Goal: Task Accomplishment & Management: Use online tool/utility

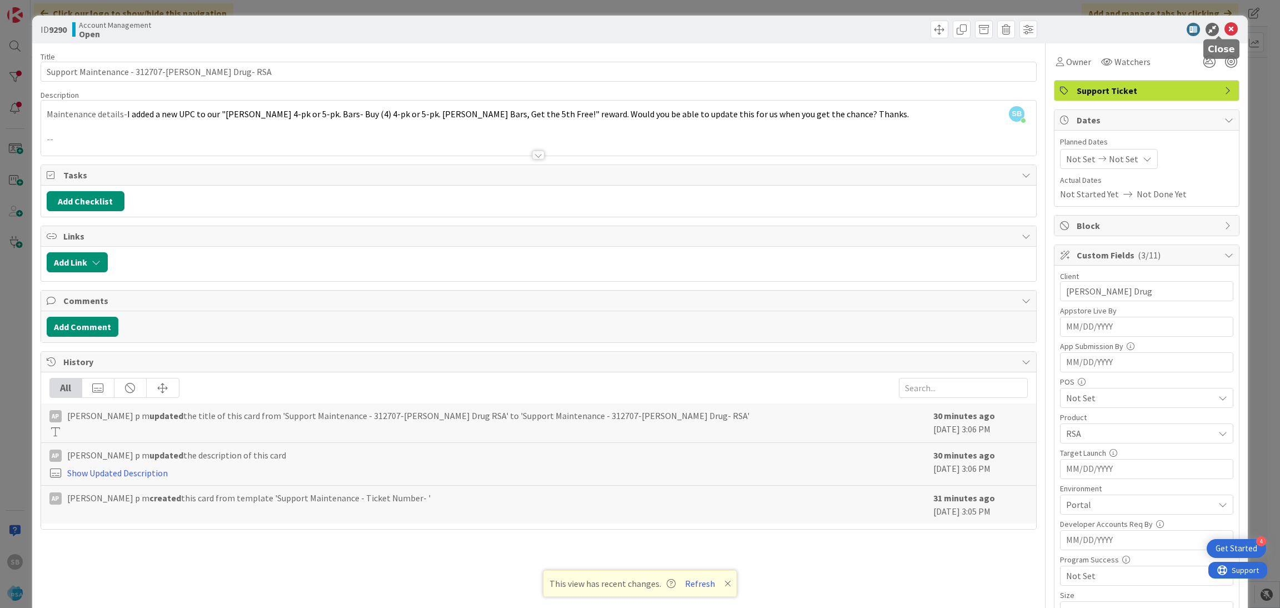
click at [1225, 33] on icon at bounding box center [1231, 29] width 13 height 13
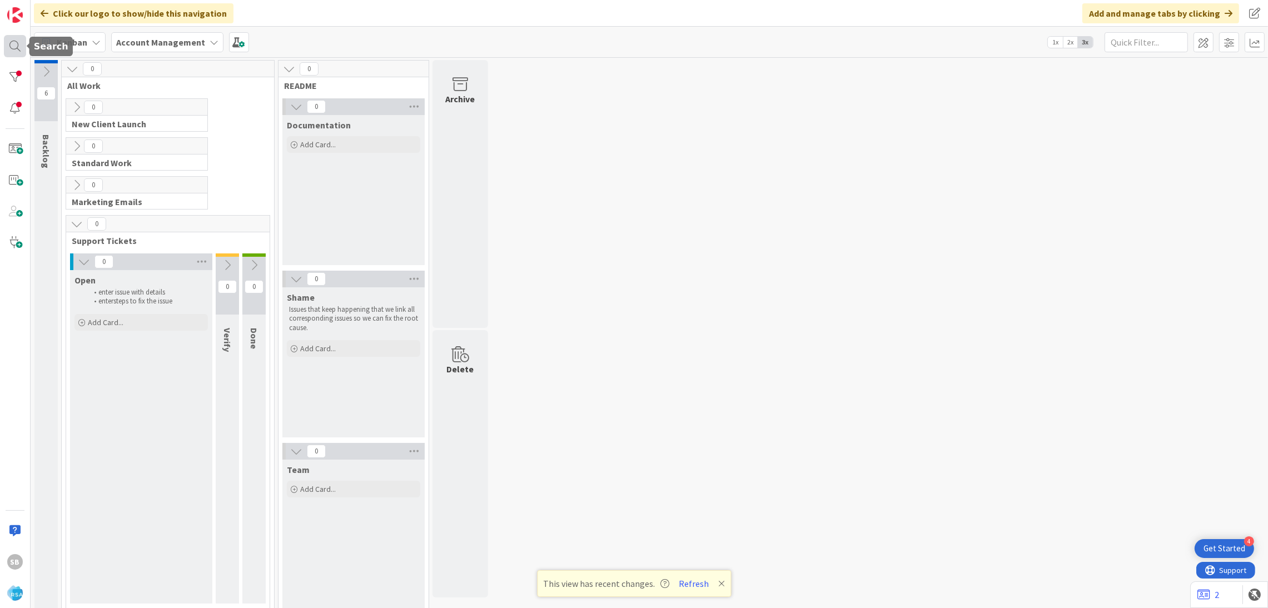
click at [16, 47] on div at bounding box center [15, 46] width 22 height 22
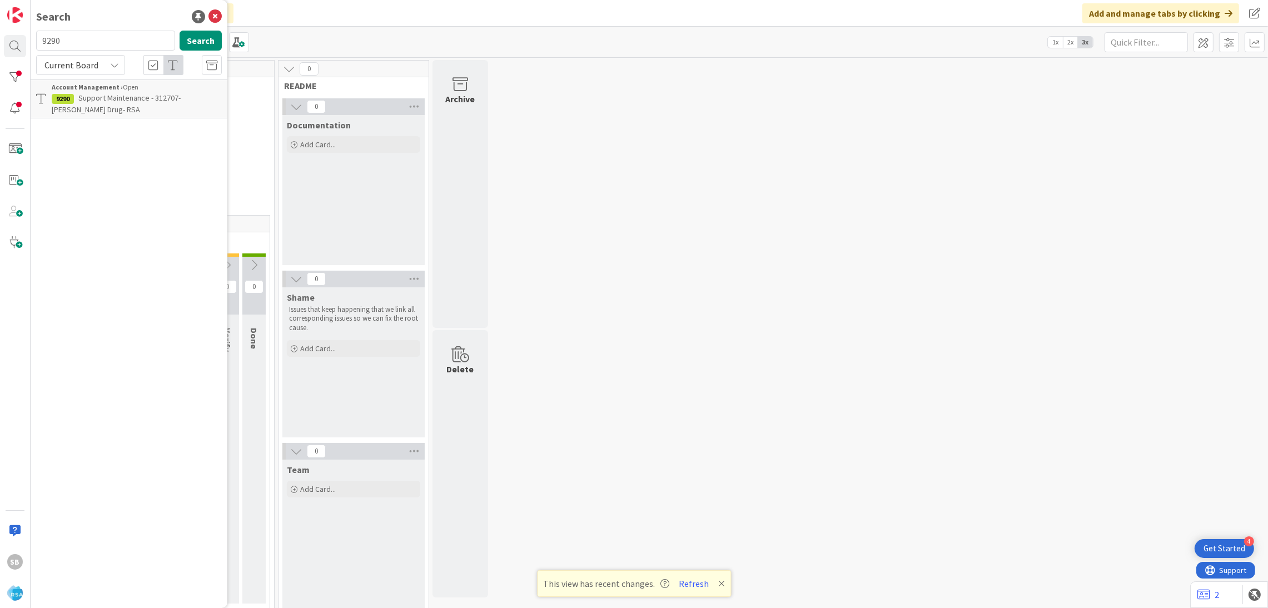
click at [104, 97] on span "Support Maintenance - 312707-[PERSON_NAME] Drug- RSA" at bounding box center [116, 104] width 129 height 22
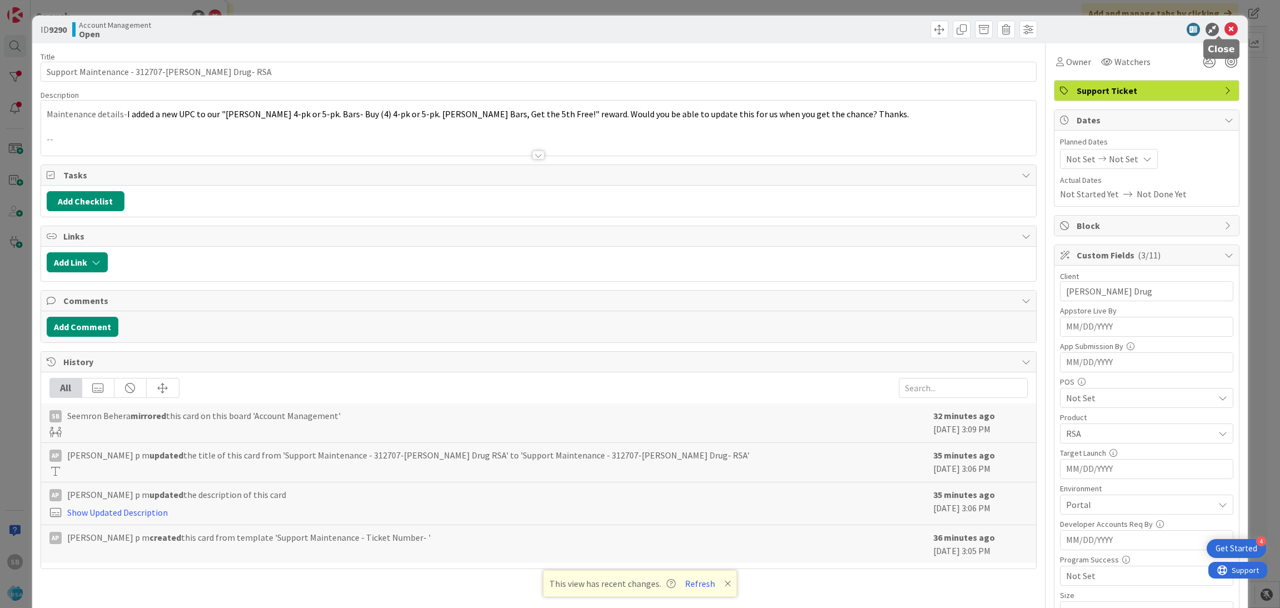
click at [1225, 27] on icon at bounding box center [1231, 29] width 13 height 13
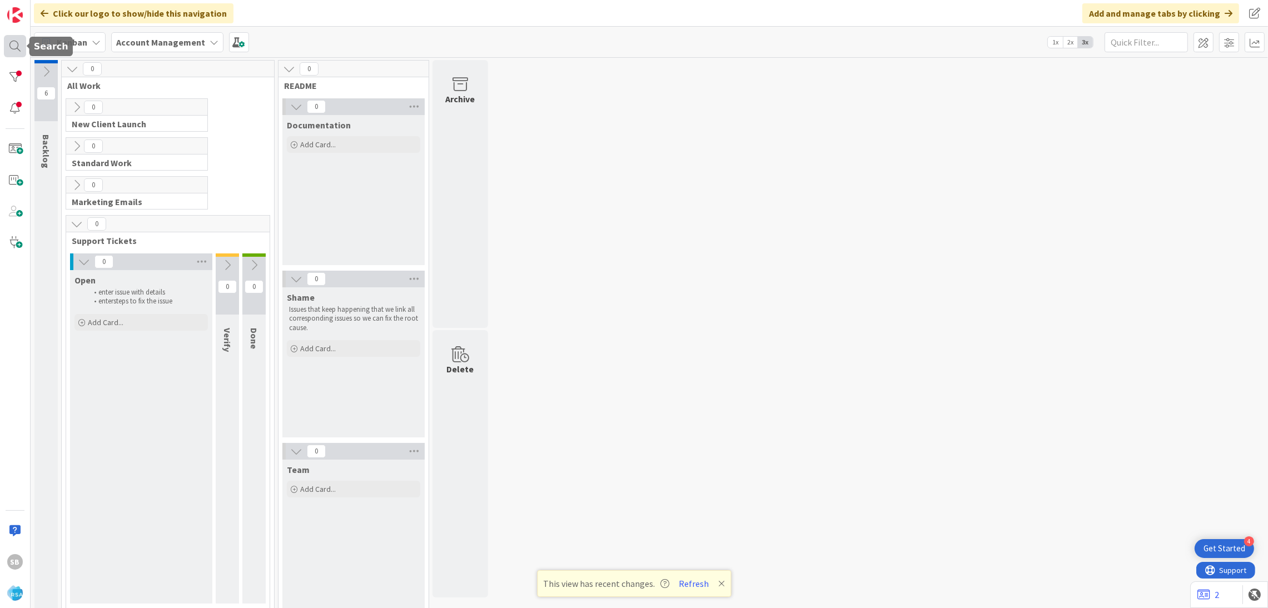
click at [22, 49] on div at bounding box center [15, 46] width 22 height 22
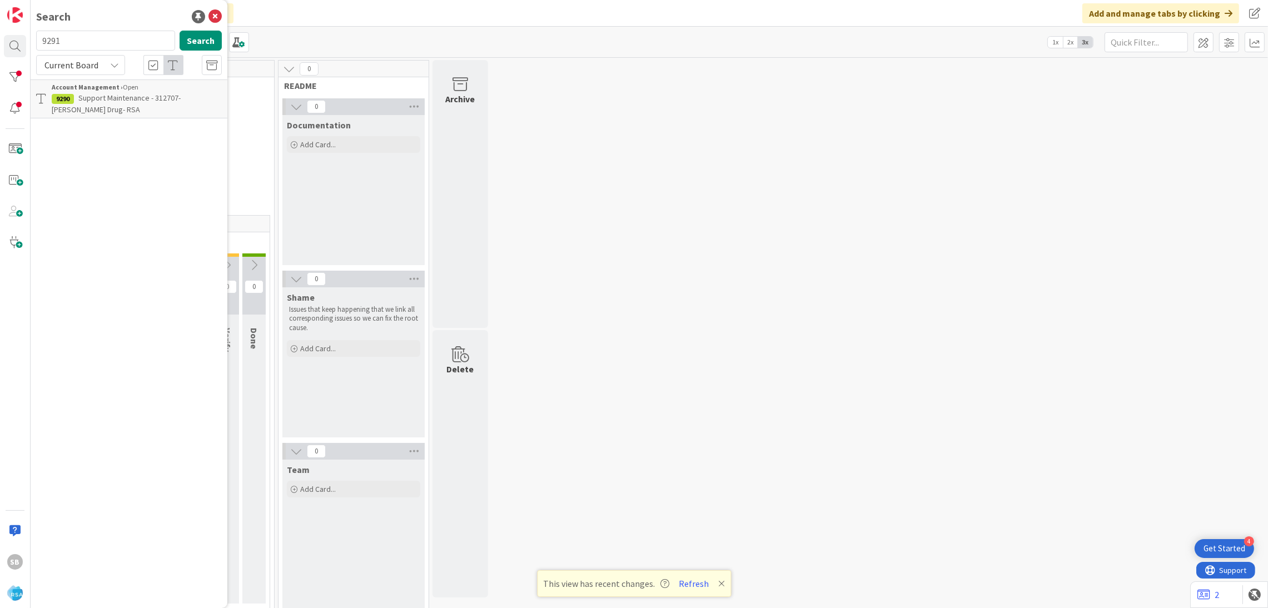
type input "9291"
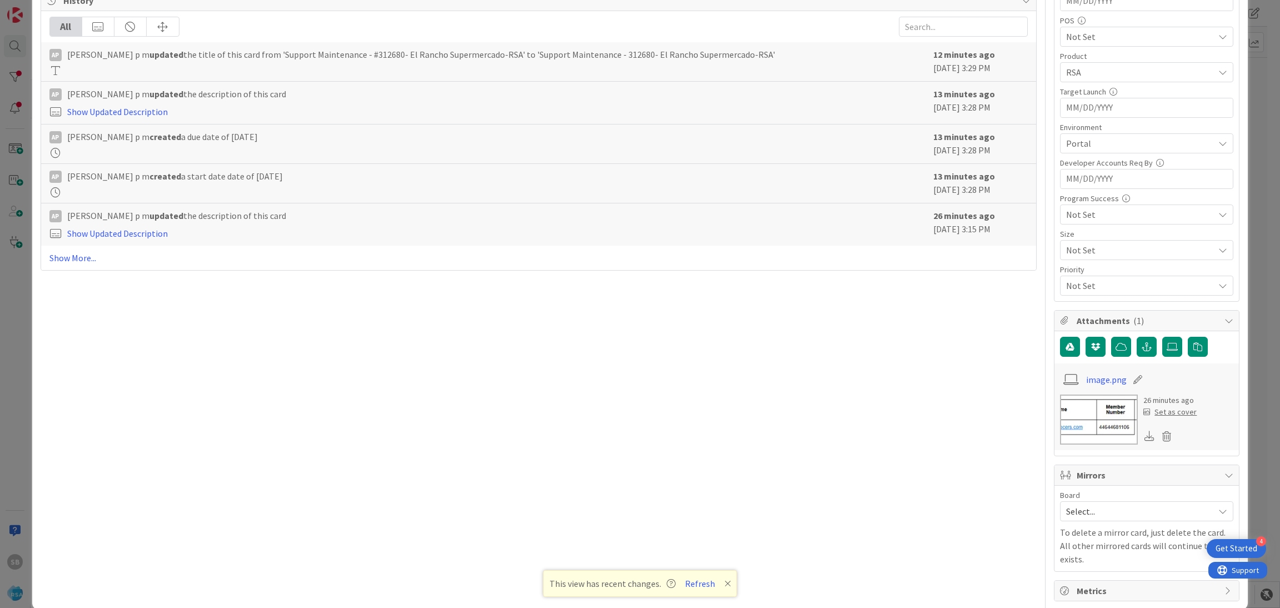
click at [1075, 506] on span "Select..." at bounding box center [1137, 512] width 142 height 16
click at [1081, 585] on span "Software Development" at bounding box center [1154, 583] width 147 height 17
click at [1081, 585] on span "Select Owner" at bounding box center [1104, 582] width 51 height 13
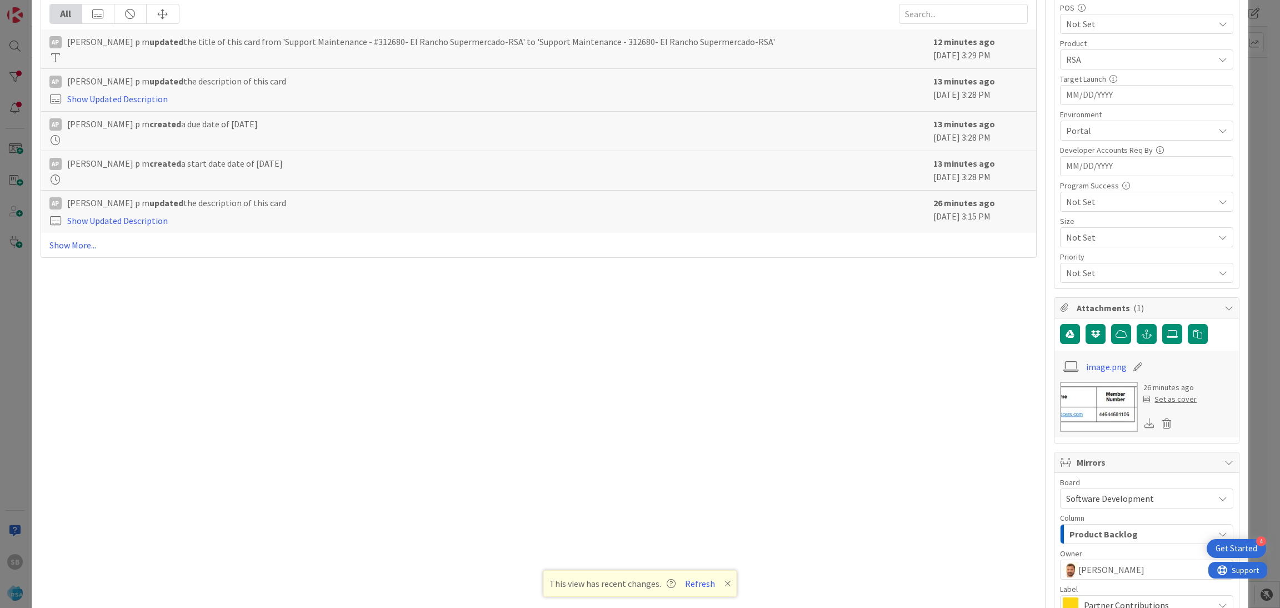
scroll to position [500, 0]
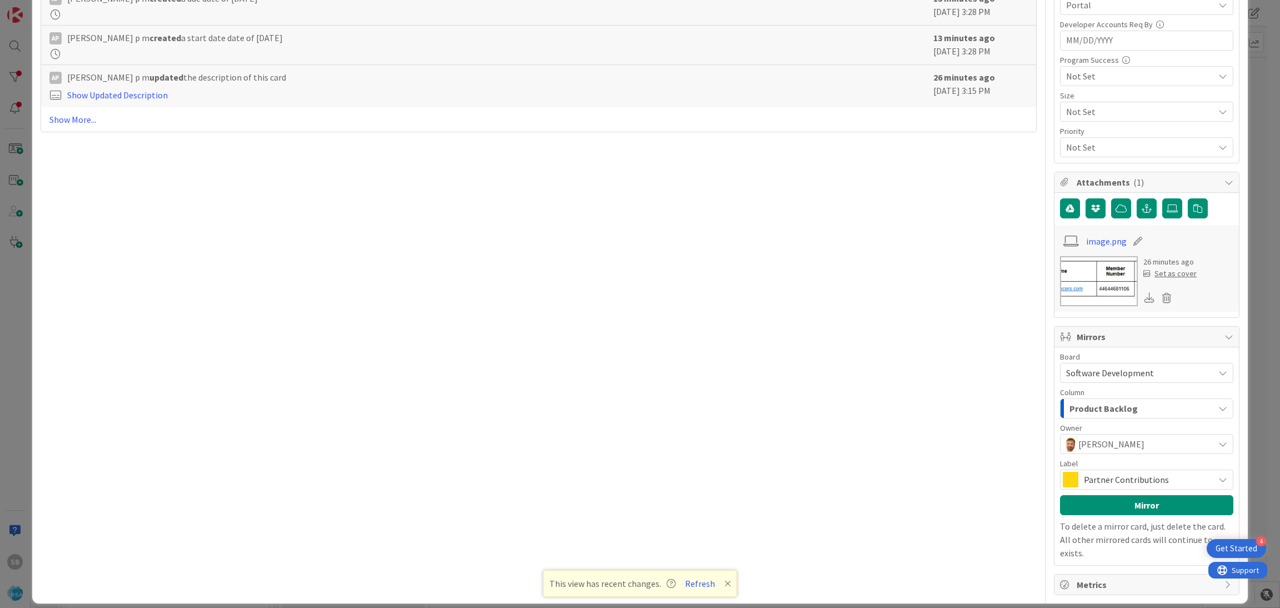
click at [1115, 476] on span "Partner Contributions" at bounding box center [1146, 480] width 124 height 16
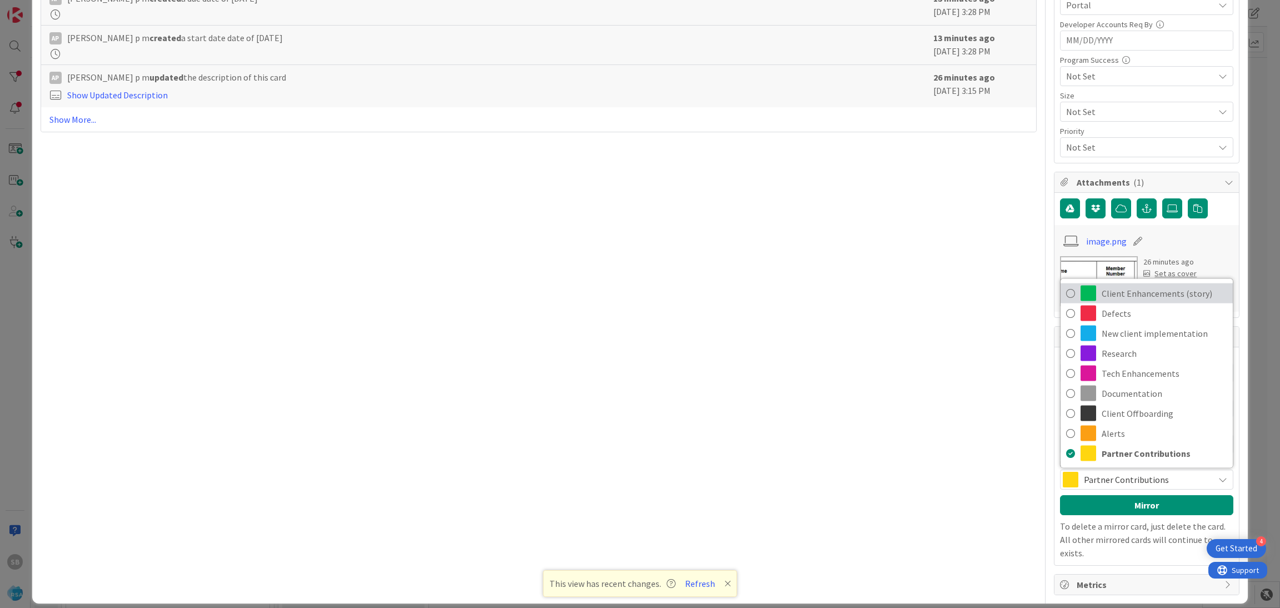
click at [1150, 290] on span "Client Enhancements (story)" at bounding box center [1165, 293] width 126 height 17
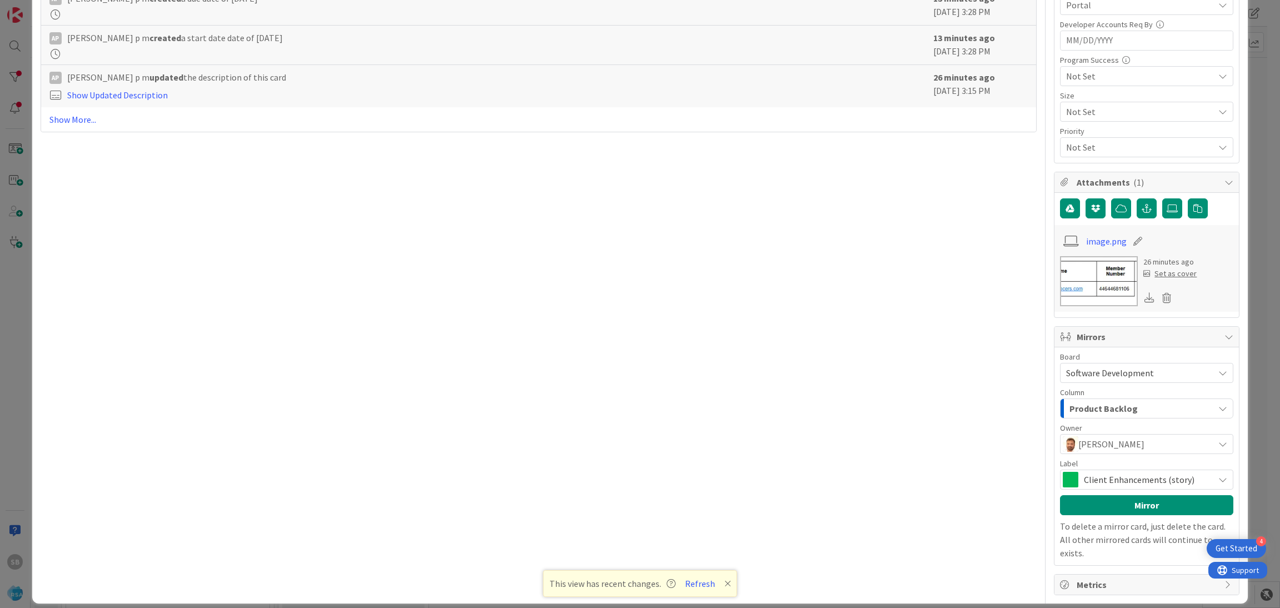
click at [1128, 494] on div "Board Software Development Account Management Software Development Column Produ…" at bounding box center [1146, 456] width 173 height 207
click at [1124, 499] on button "Mirror" at bounding box center [1146, 505] width 173 height 20
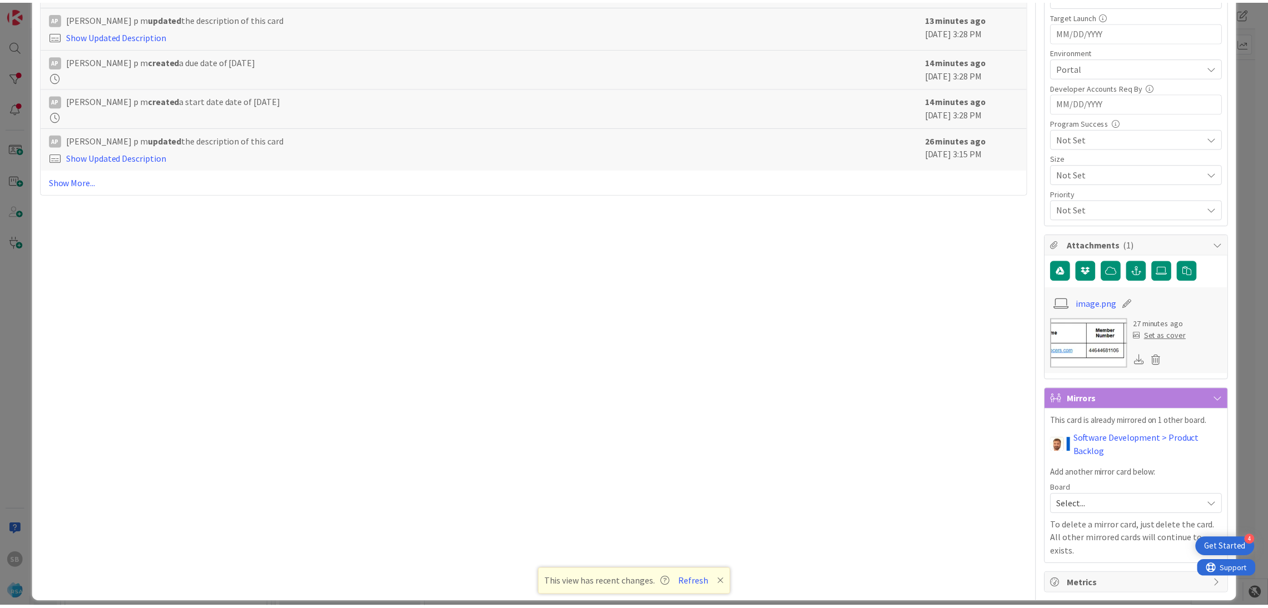
scroll to position [0, 0]
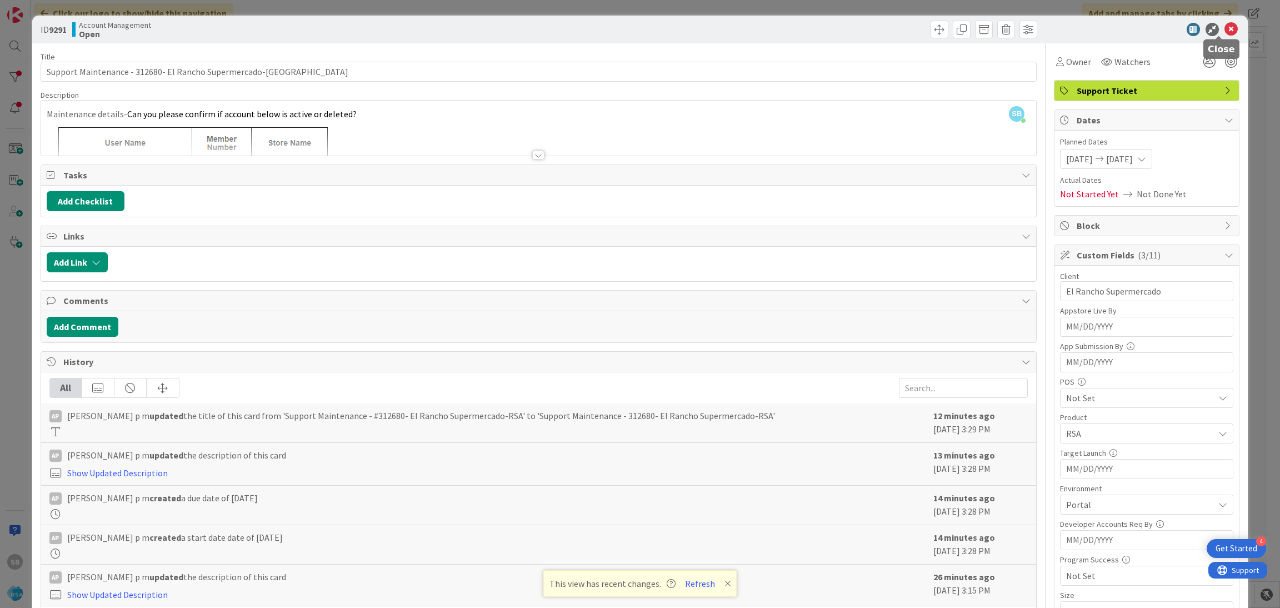
click at [1225, 33] on icon at bounding box center [1231, 29] width 13 height 13
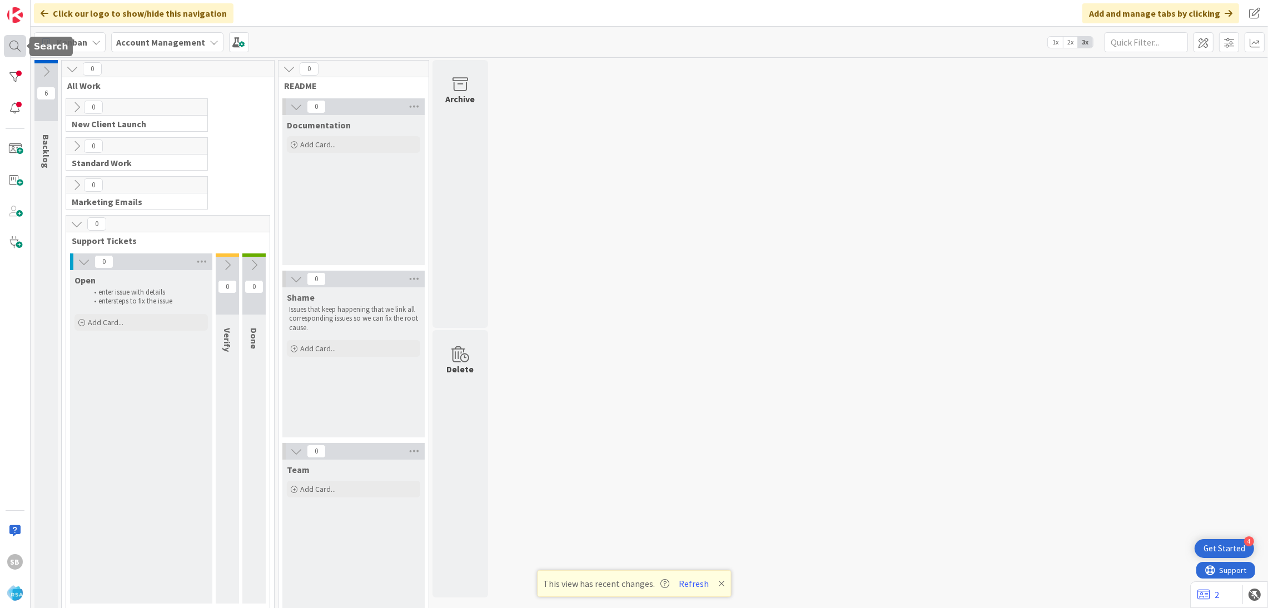
click at [4, 53] on div at bounding box center [15, 46] width 22 height 22
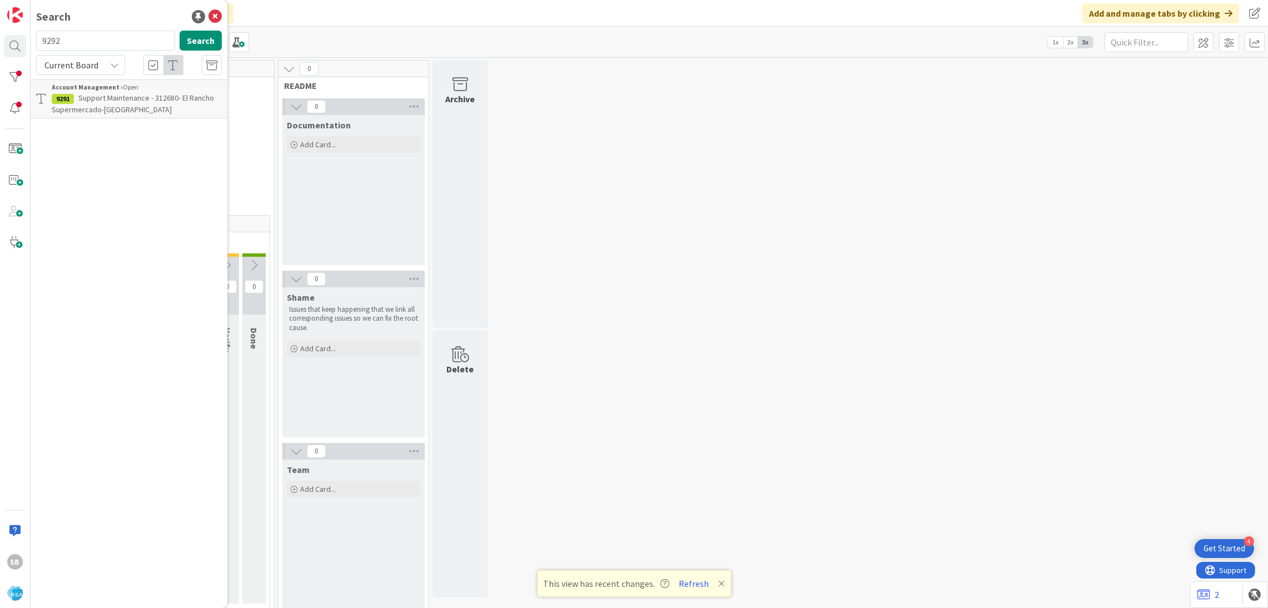
type input "9292"
click at [102, 93] on span "Support Defect- 312671- Client NameSolon Corner Market- RSA" at bounding box center [136, 104] width 168 height 22
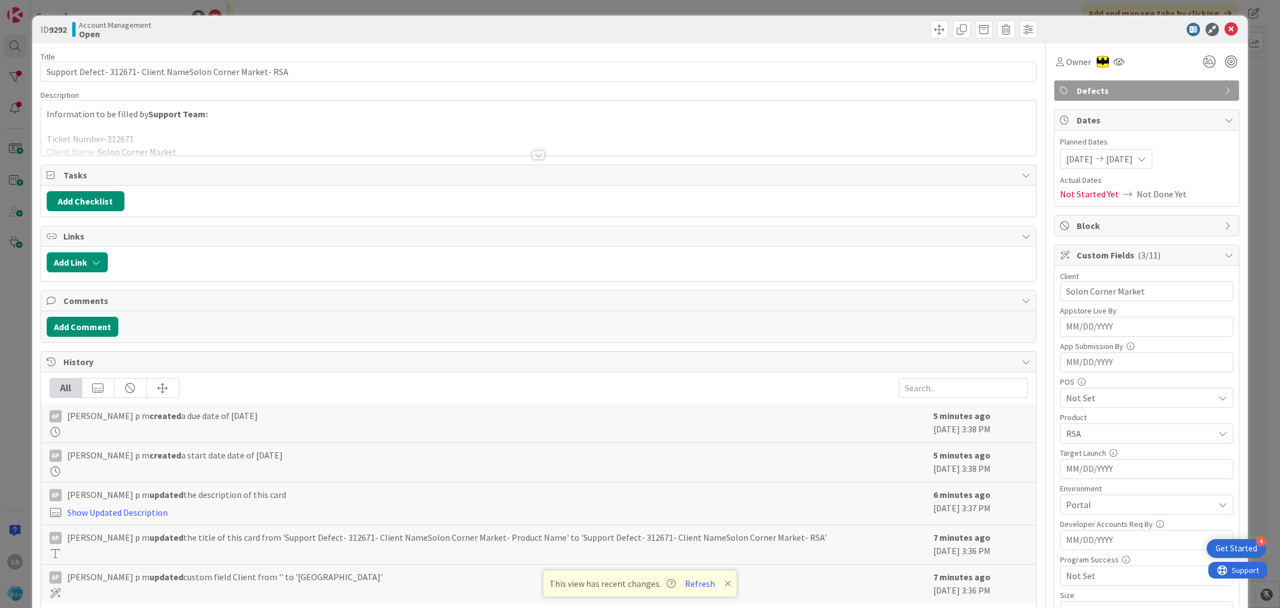
scroll to position [281, 0]
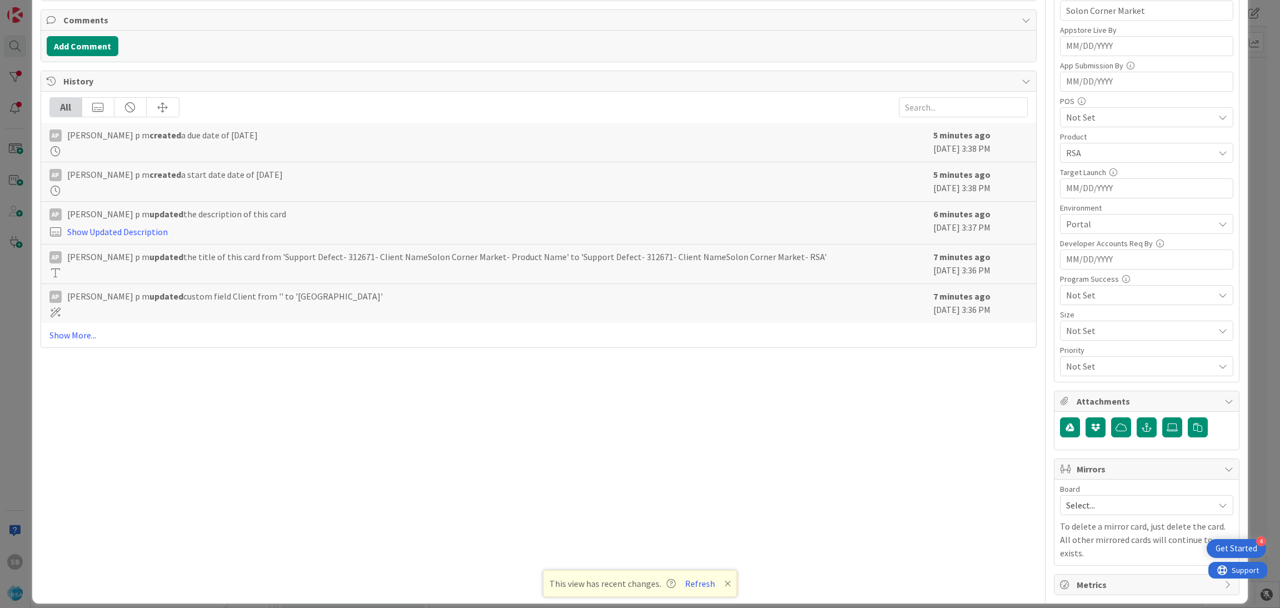
click at [1092, 513] on span "Select..." at bounding box center [1137, 505] width 142 height 16
click at [1083, 569] on div "Select... Account Management Software Development" at bounding box center [1146, 554] width 173 height 76
click at [1081, 571] on span "Software Development" at bounding box center [1154, 577] width 147 height 17
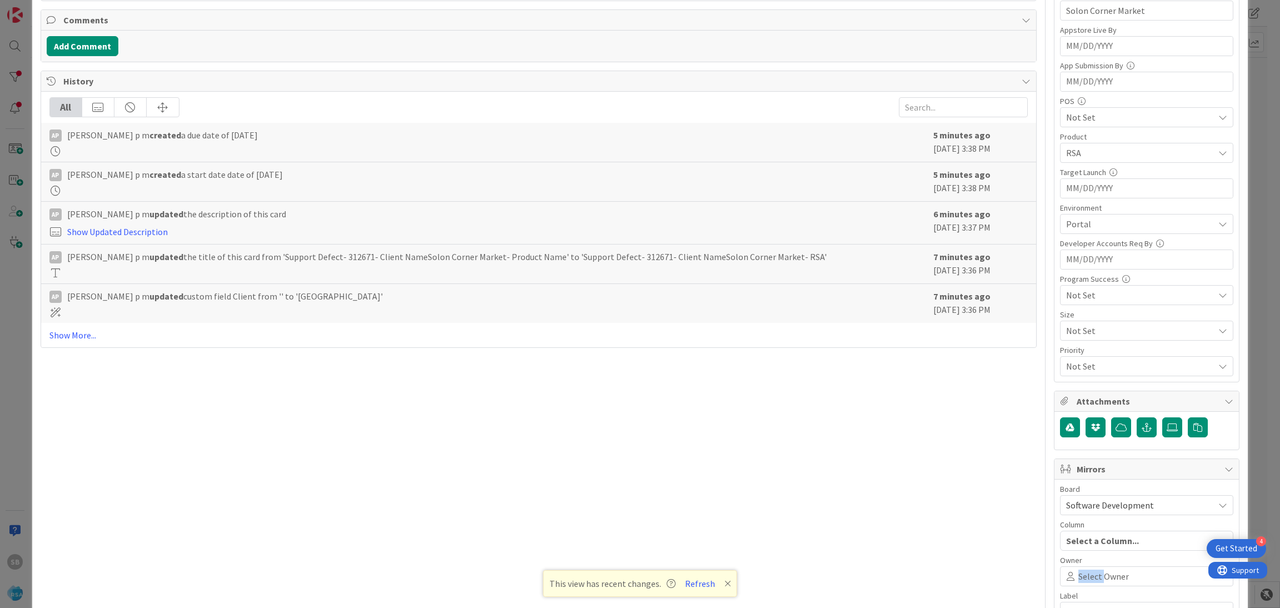
click at [1079, 571] on span "Select Owner" at bounding box center [1104, 576] width 51 height 13
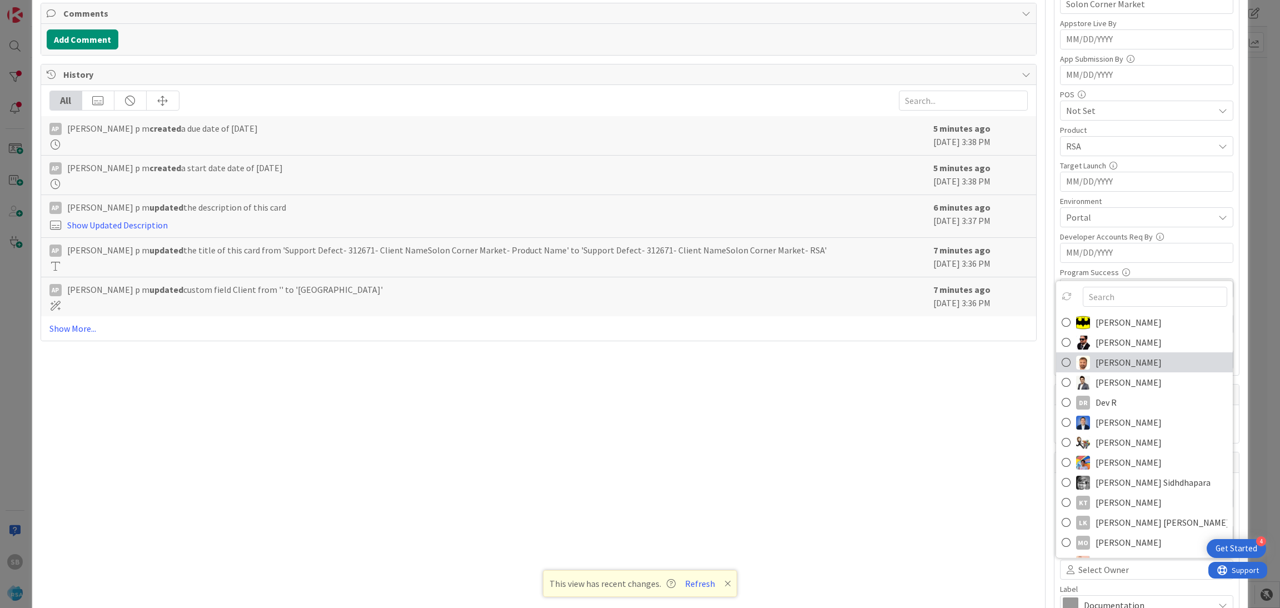
click at [1099, 361] on span "[PERSON_NAME]" at bounding box center [1129, 362] width 66 height 17
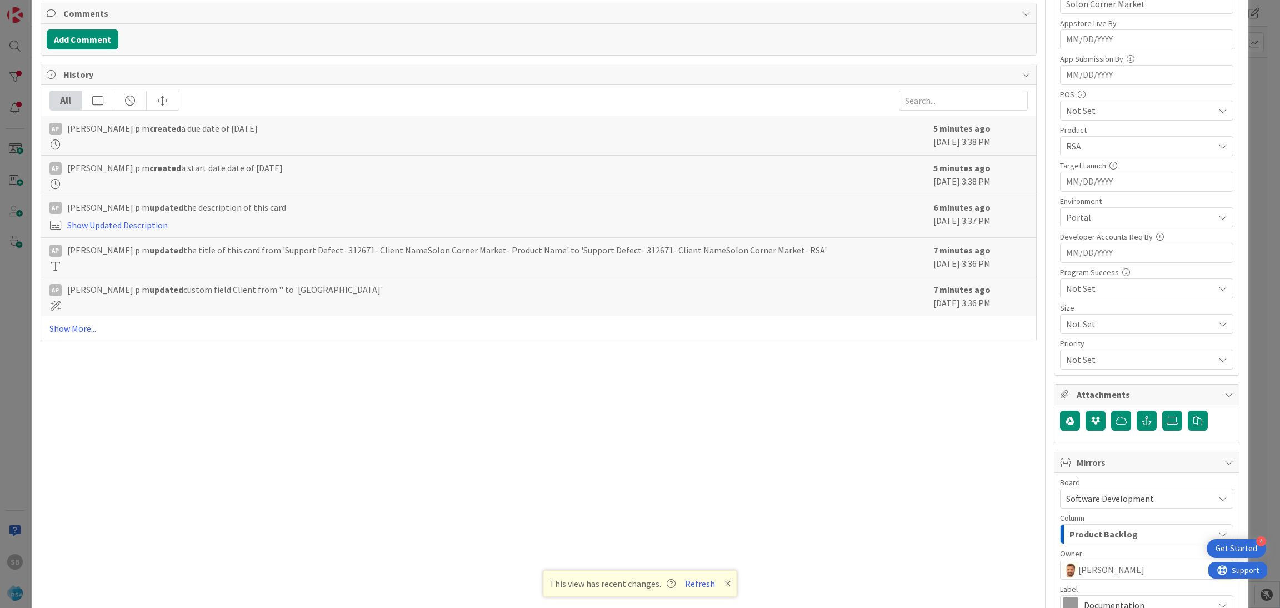
scroll to position [413, 0]
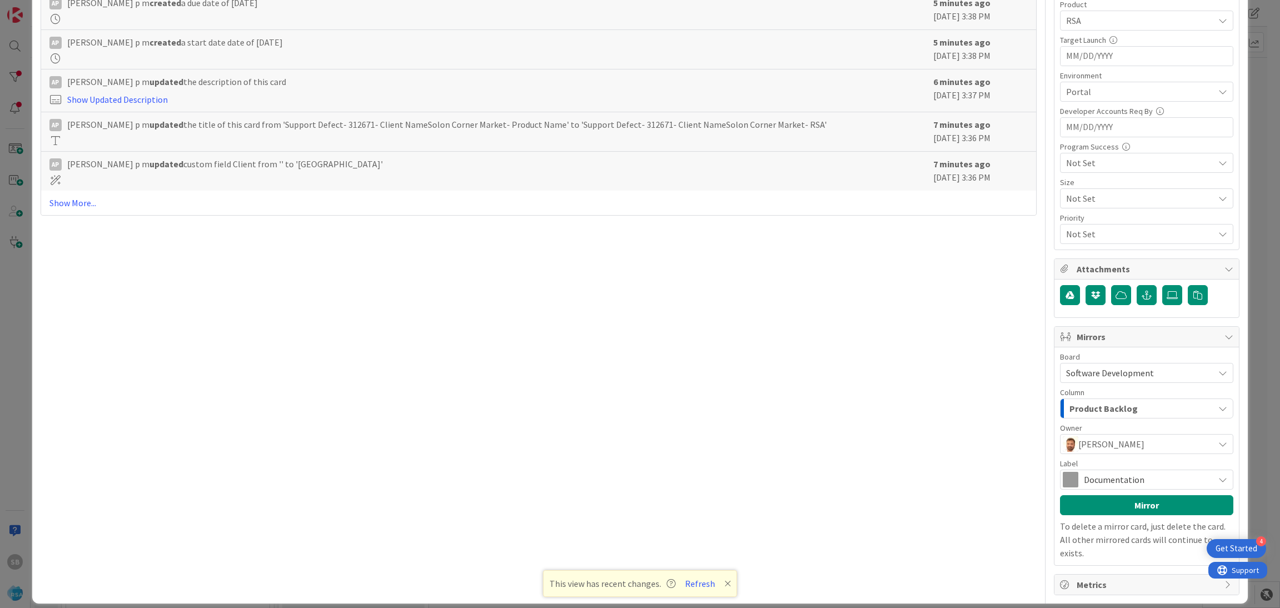
click at [1162, 481] on span "Documentation" at bounding box center [1146, 480] width 124 height 16
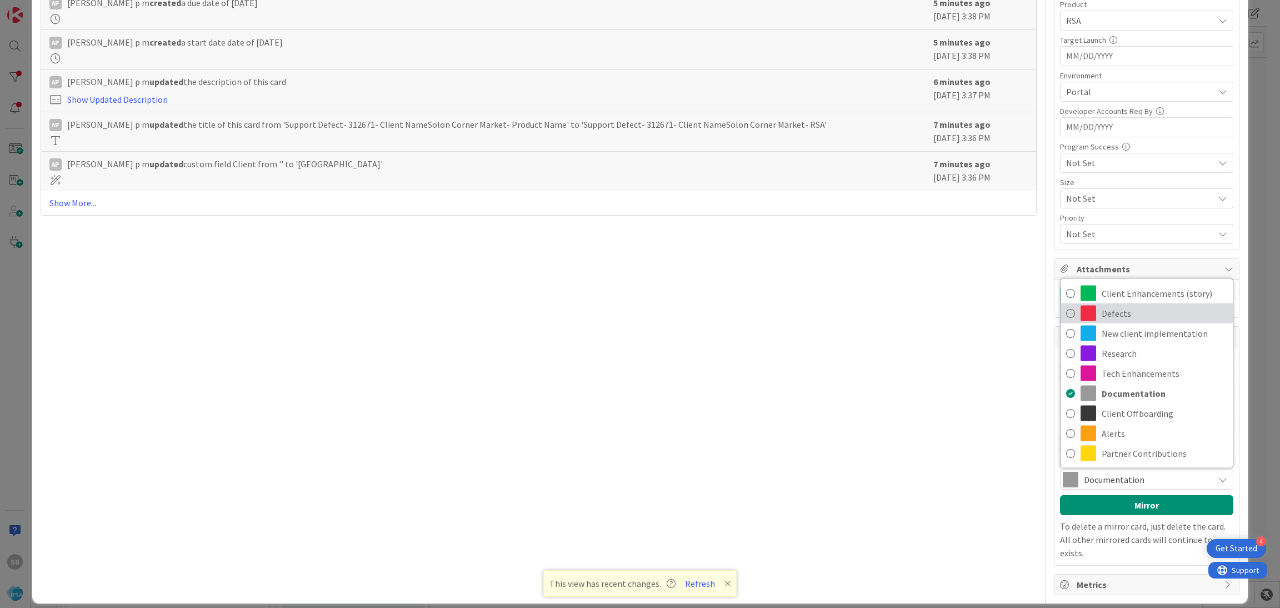
click at [1105, 310] on span "Defects" at bounding box center [1165, 313] width 126 height 17
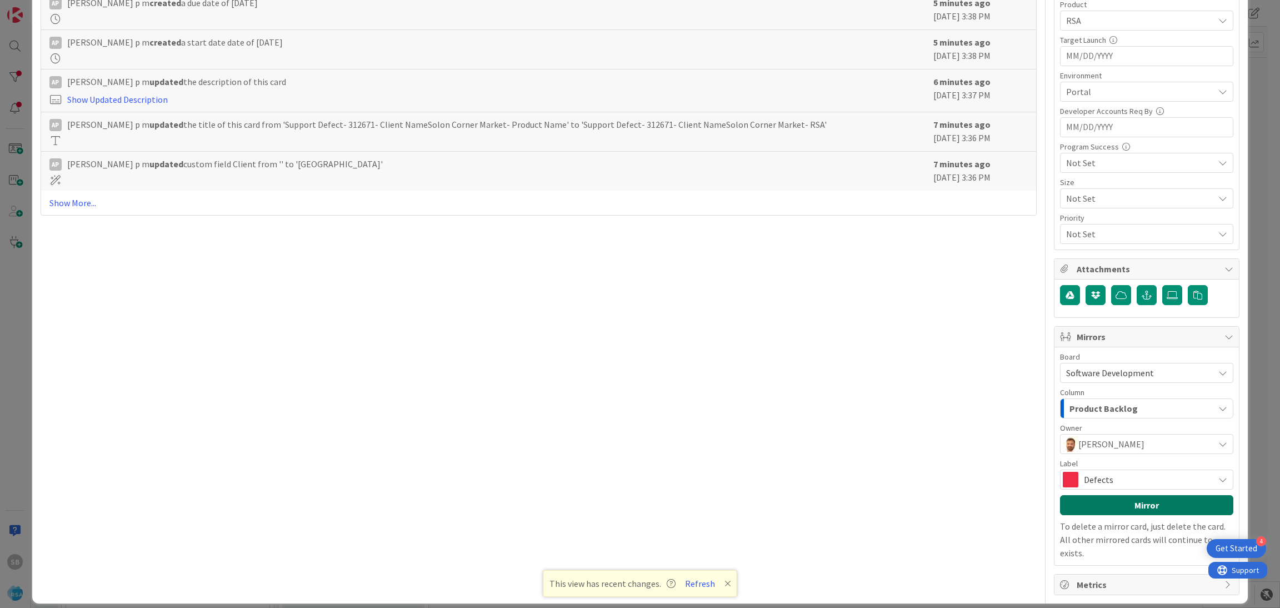
click at [1105, 503] on button "Mirror" at bounding box center [1146, 505] width 173 height 20
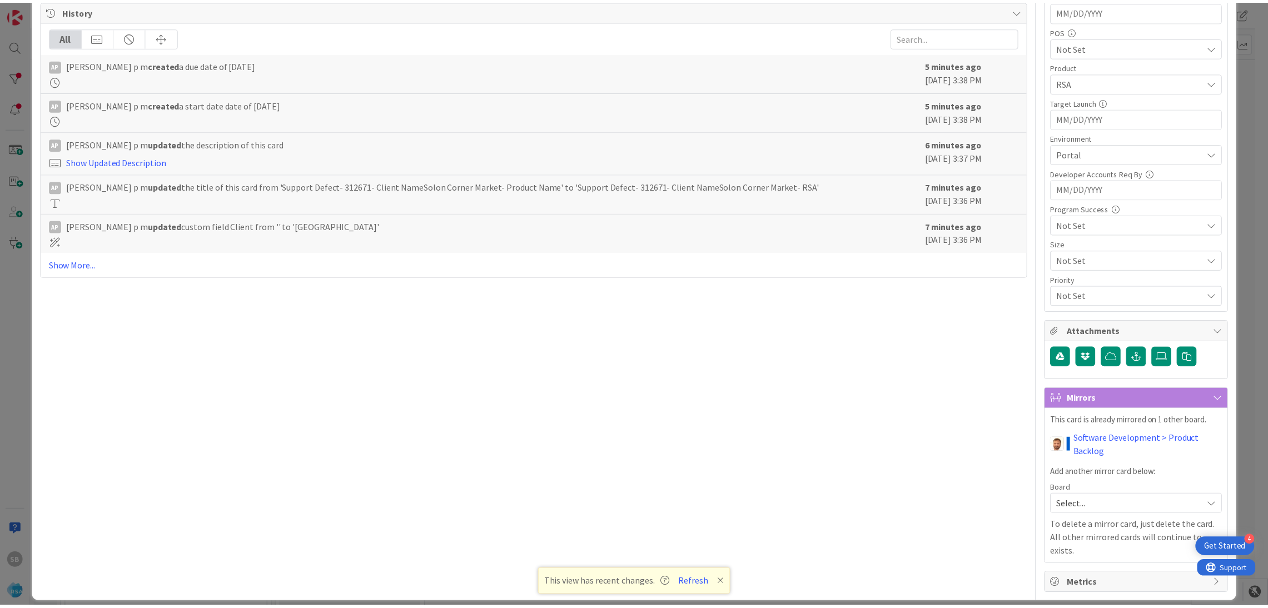
scroll to position [0, 0]
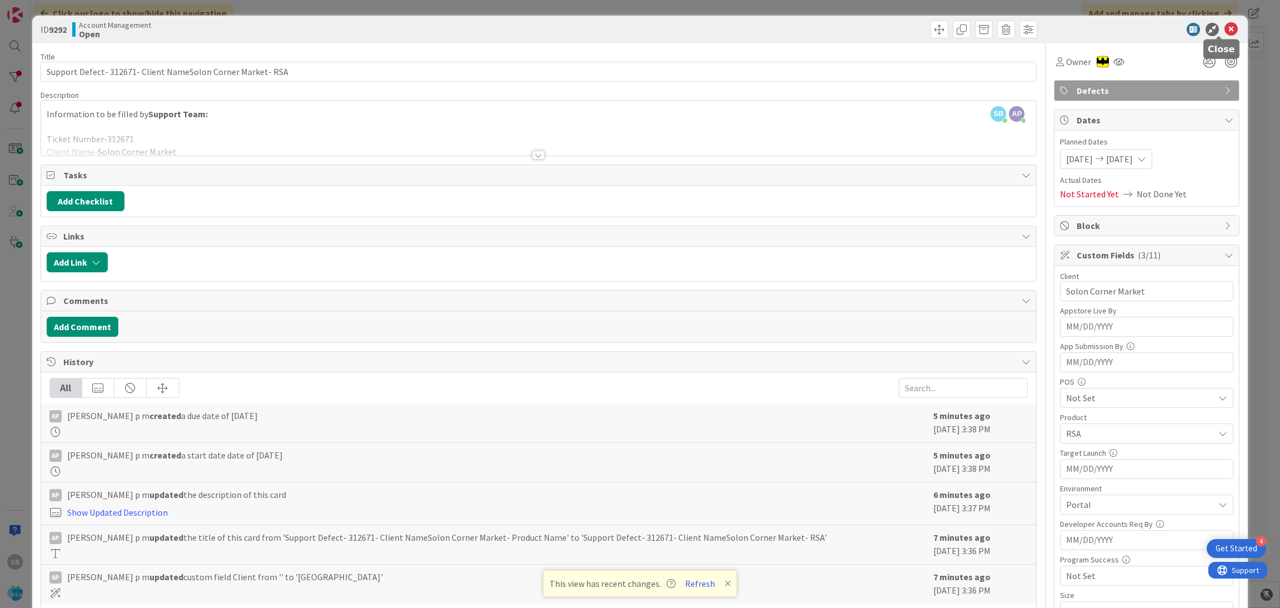
click at [1225, 29] on icon at bounding box center [1231, 29] width 13 height 13
